Goal: Task Accomplishment & Management: Manage account settings

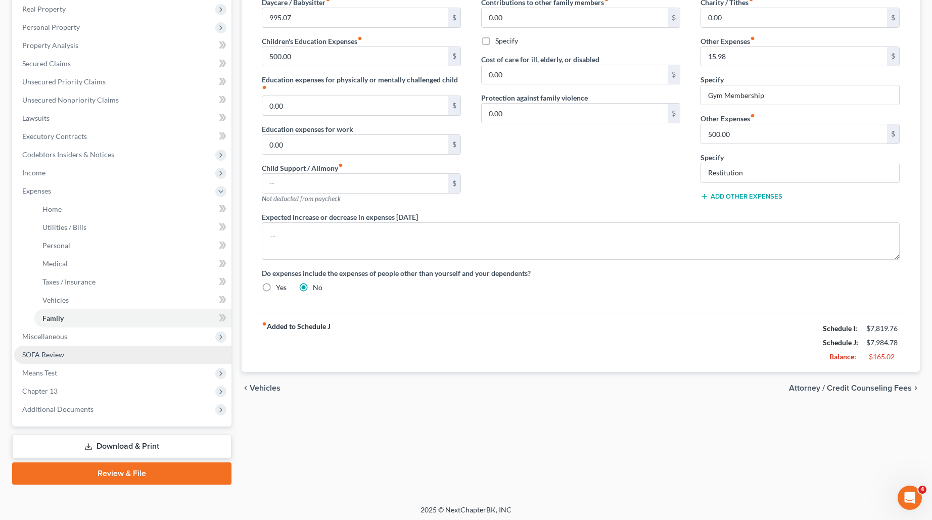
scroll to position [163, 0]
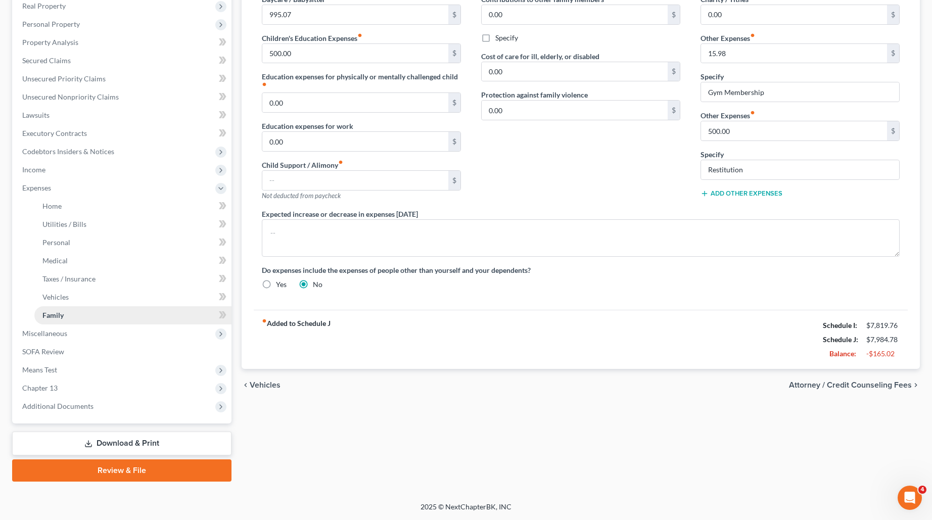
click at [67, 312] on link "Family" at bounding box center [132, 315] width 197 height 18
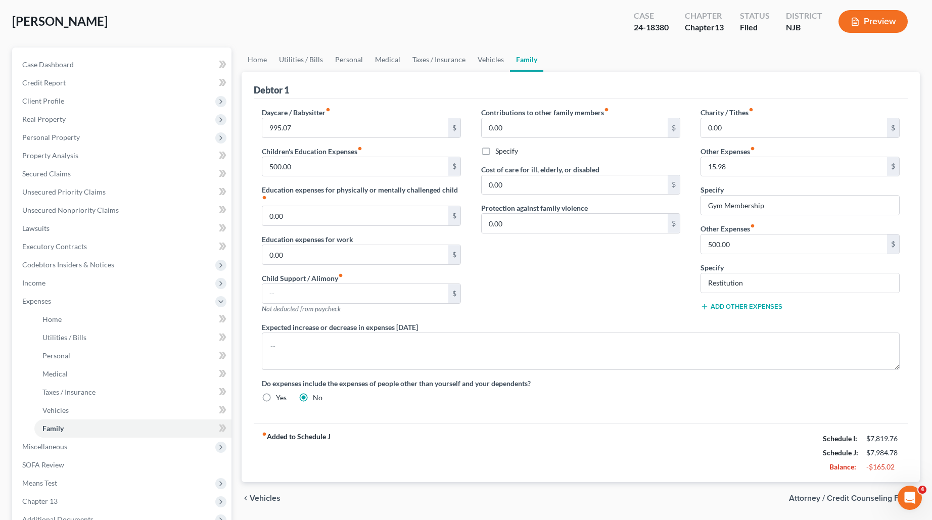
scroll to position [0, 0]
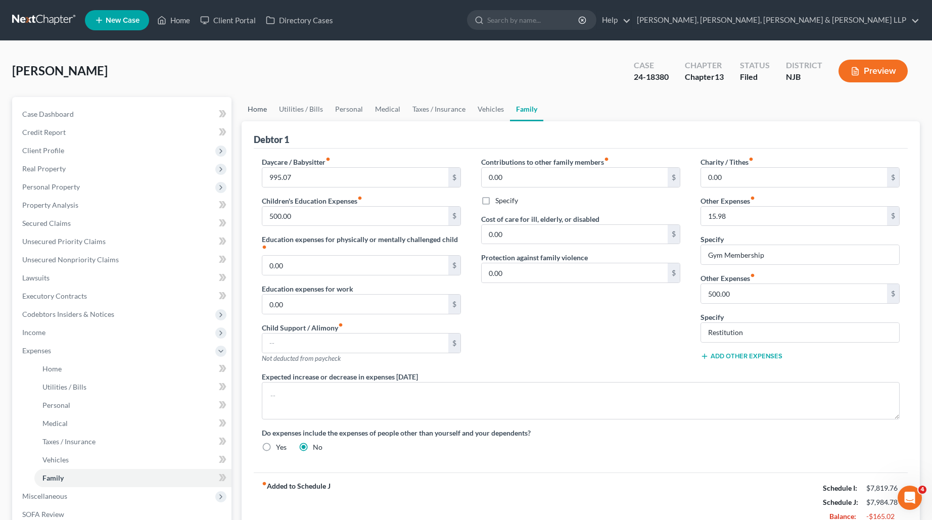
click at [253, 115] on link "Home" at bounding box center [257, 109] width 31 height 24
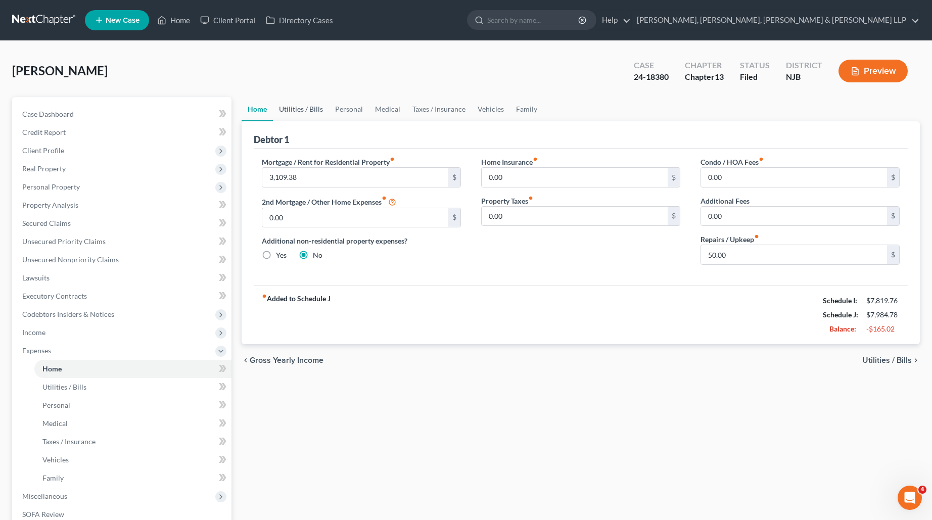
click at [298, 107] on link "Utilities / Bills" at bounding box center [301, 109] width 56 height 24
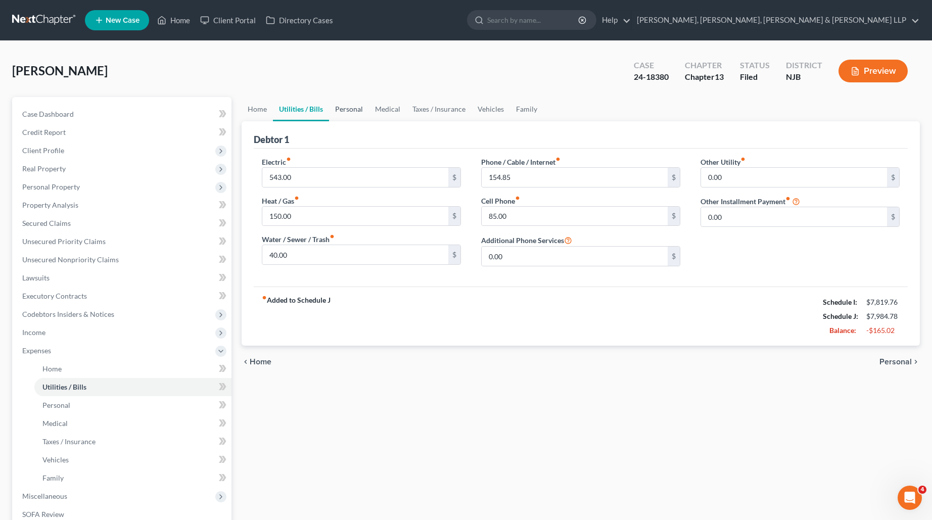
click at [346, 109] on link "Personal" at bounding box center [349, 109] width 40 height 24
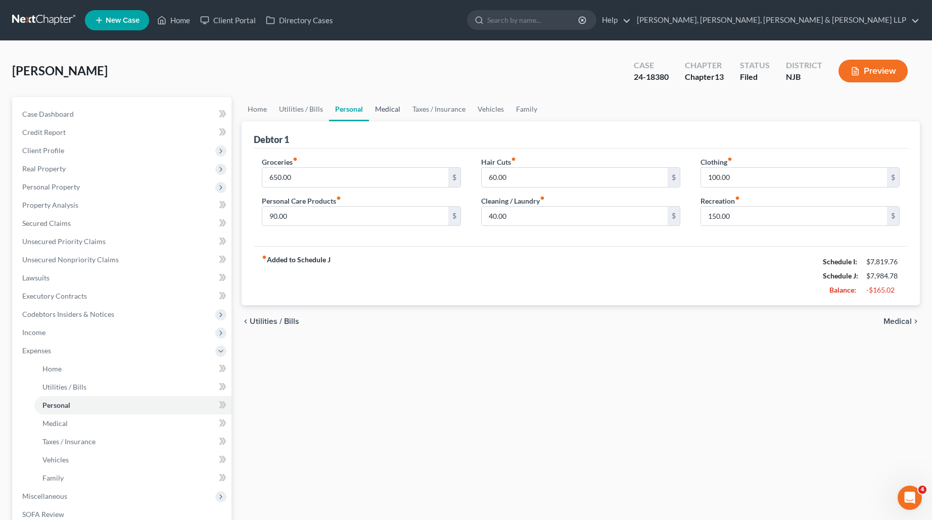
click at [384, 107] on link "Medical" at bounding box center [387, 109] width 37 height 24
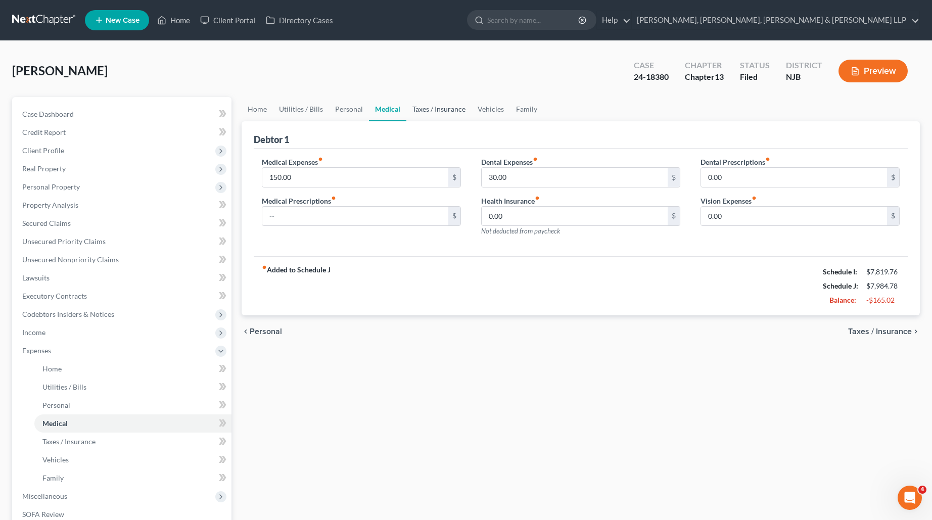
click at [442, 112] on link "Taxes / Insurance" at bounding box center [438, 109] width 65 height 24
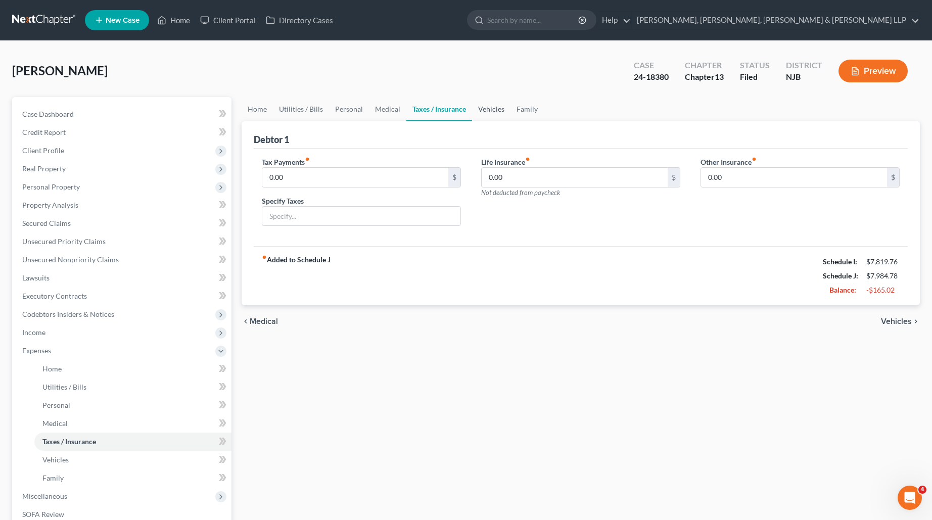
click at [490, 110] on link "Vehicles" at bounding box center [491, 109] width 38 height 24
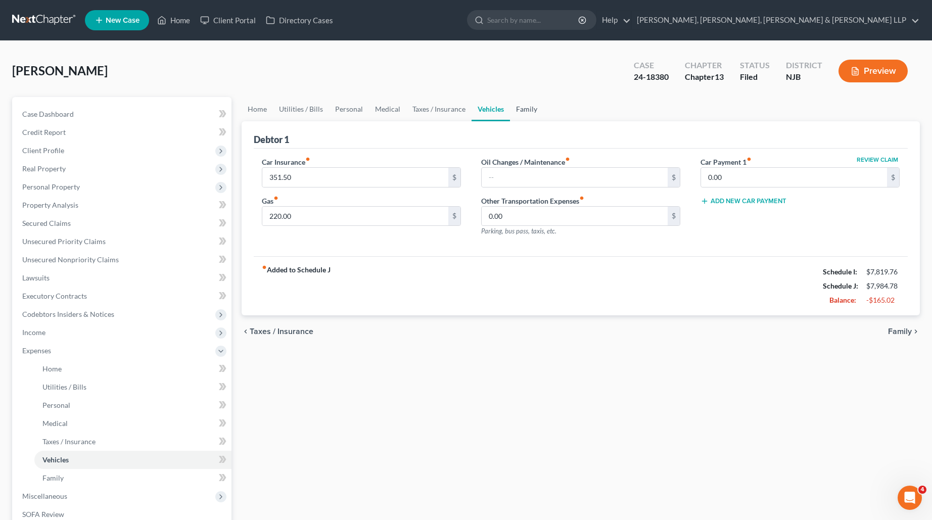
click at [519, 105] on link "Family" at bounding box center [526, 109] width 33 height 24
